Goal: Task Accomplishment & Management: Manage account settings

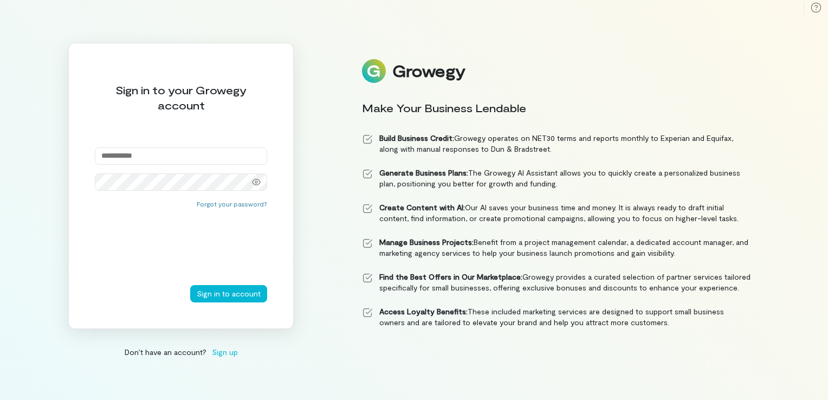
type input "**********"
click at [232, 293] on button "Sign in to account" at bounding box center [228, 293] width 77 height 17
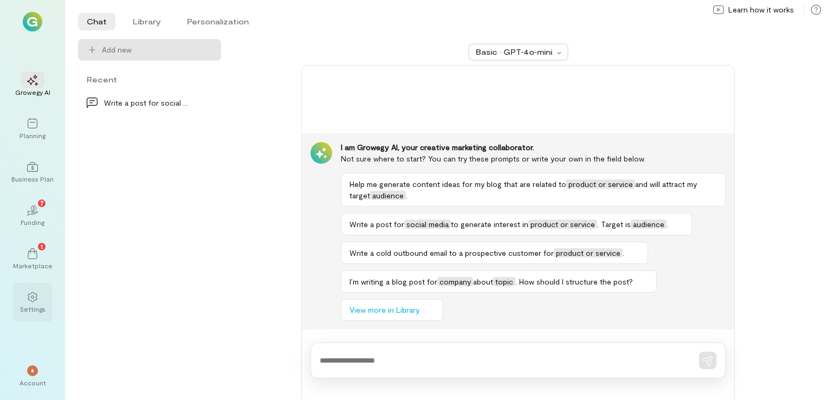
click at [34, 304] on div "Settings" at bounding box center [32, 308] width 25 height 9
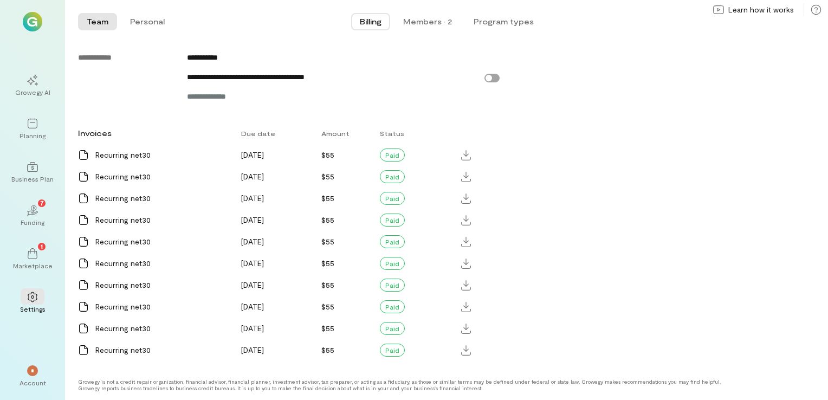
scroll to position [603, 0]
click at [467, 176] on icon at bounding box center [466, 177] width 10 height 10
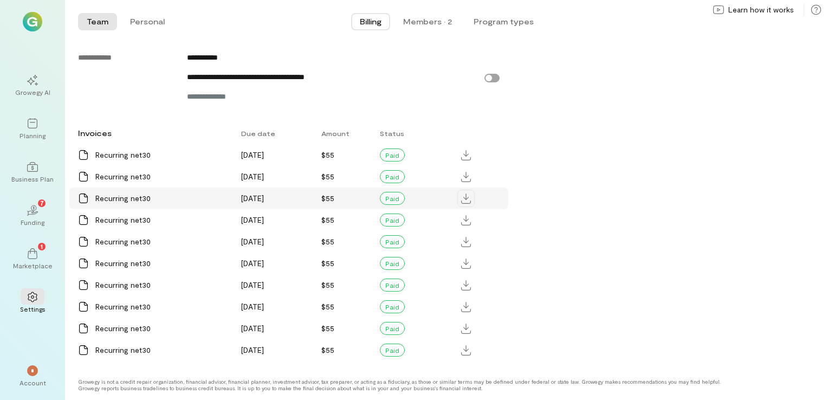
click at [469, 199] on icon at bounding box center [466, 198] width 10 height 10
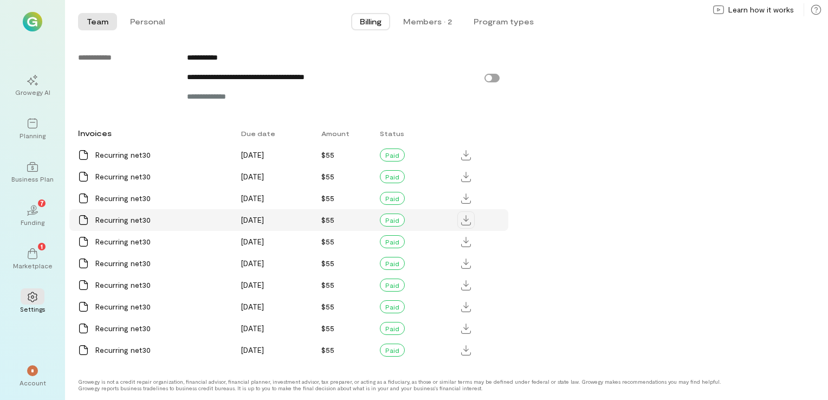
click at [465, 217] on icon at bounding box center [466, 220] width 10 height 10
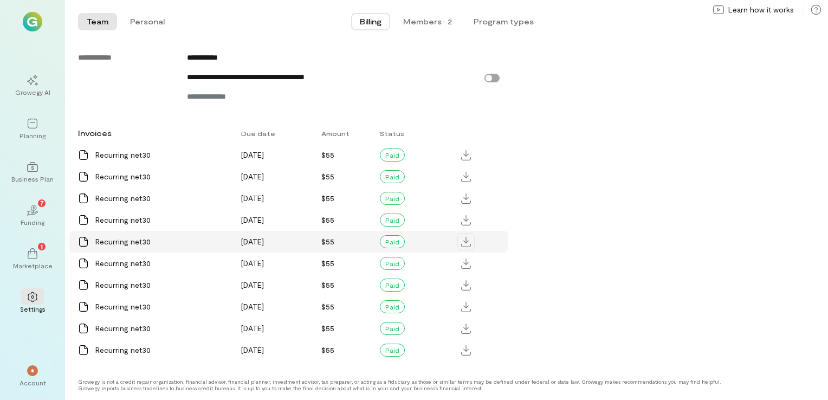
click at [466, 240] on icon at bounding box center [466, 242] width 10 height 10
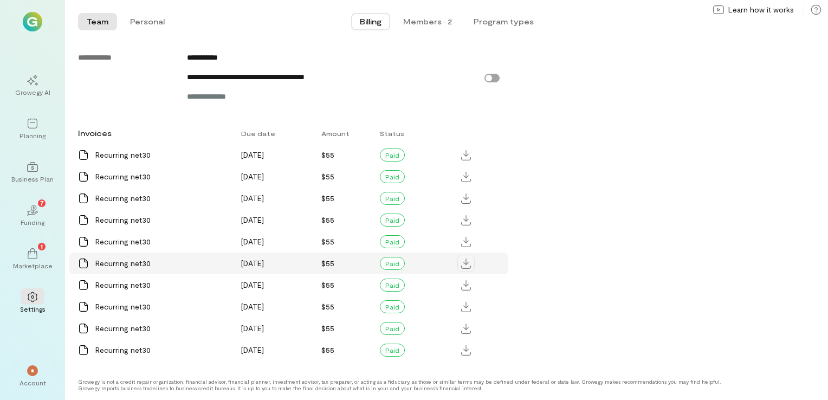
click at [463, 261] on icon at bounding box center [466, 263] width 10 height 10
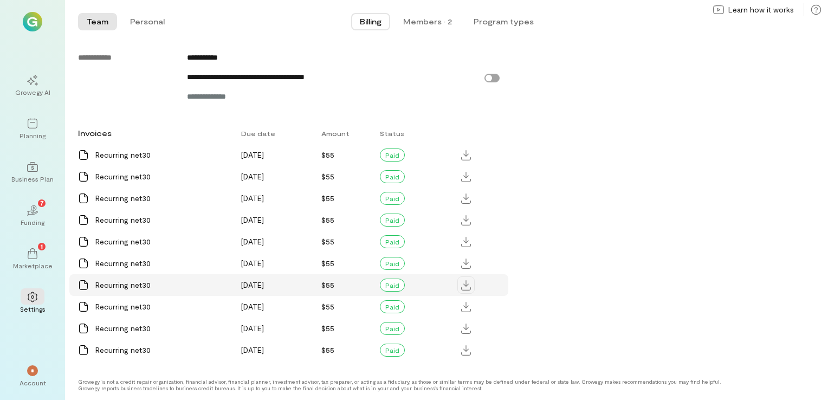
click at [467, 285] on icon at bounding box center [466, 285] width 10 height 10
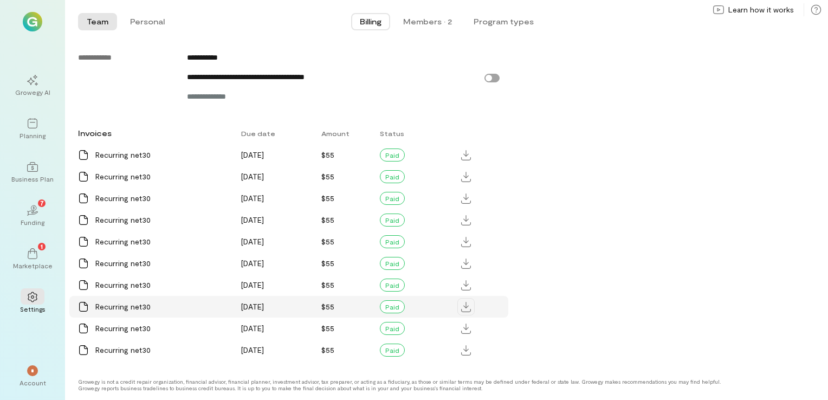
click at [469, 309] on icon at bounding box center [466, 307] width 10 height 10
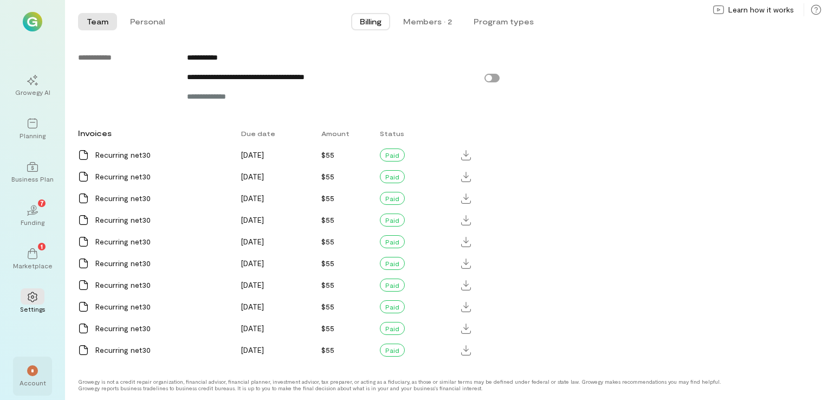
click at [30, 375] on div "*" at bounding box center [32, 370] width 11 height 11
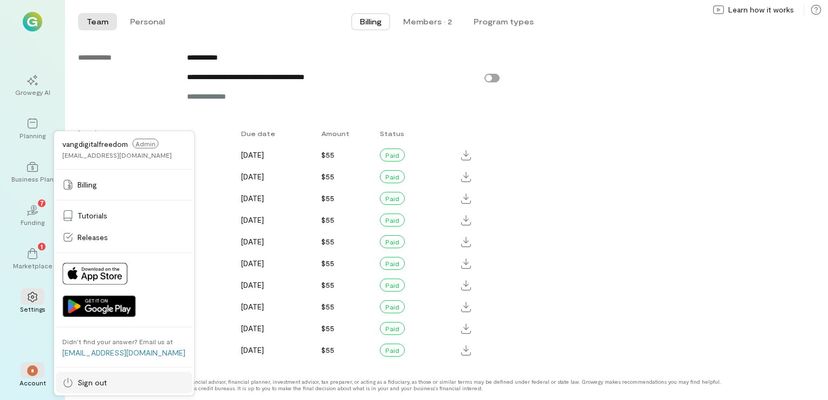
click at [99, 376] on link "Sign out" at bounding box center [124, 383] width 136 height 22
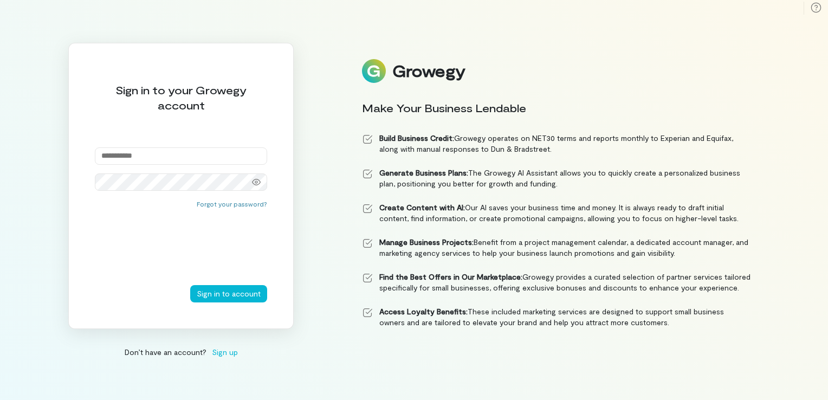
type input "**********"
